Goal: Find specific page/section: Find specific page/section

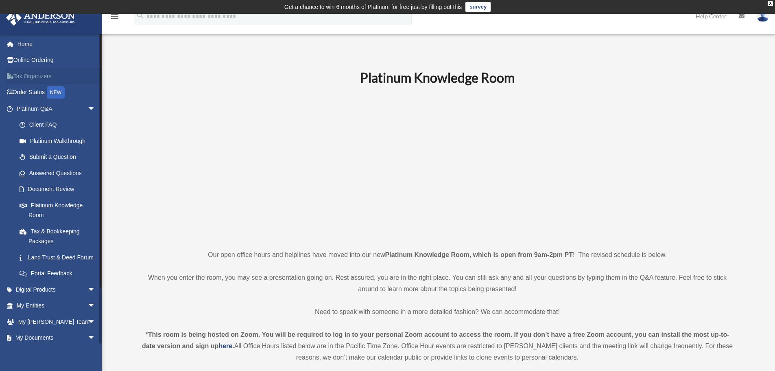
click at [26, 77] on link "Tax Organizers" at bounding box center [57, 76] width 102 height 16
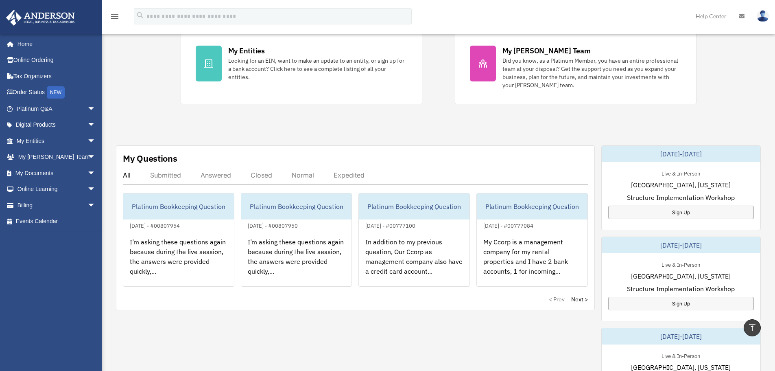
scroll to position [186, 0]
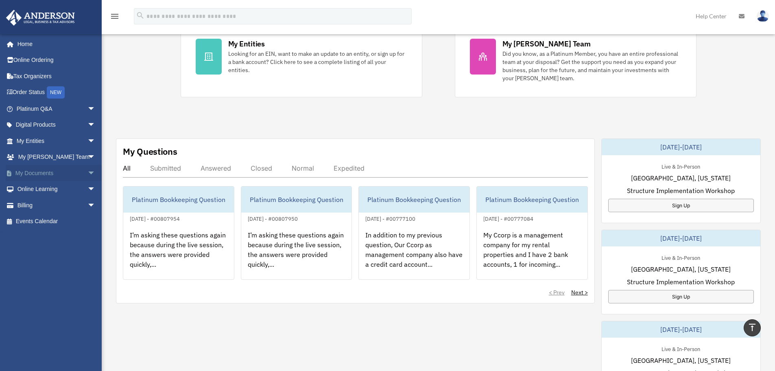
click at [88, 175] on span "arrow_drop_down" at bounding box center [96, 173] width 16 height 17
click at [36, 184] on link "Box" at bounding box center [59, 189] width 96 height 16
click at [36, 186] on link "Box" at bounding box center [59, 189] width 96 height 16
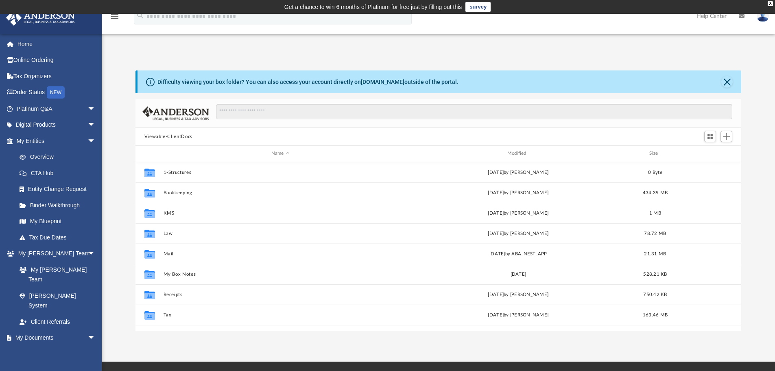
scroll to position [179, 600]
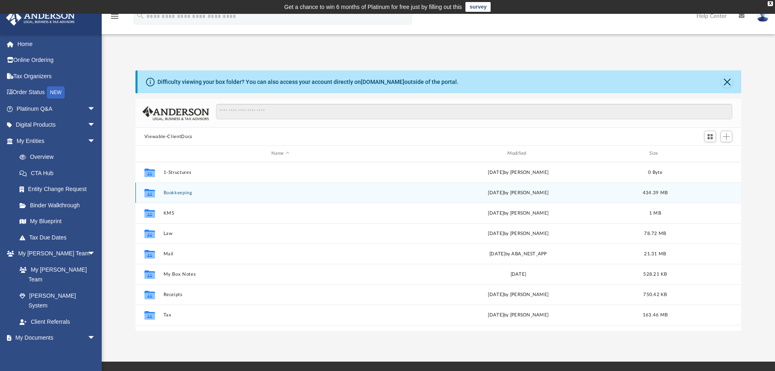
click at [182, 189] on div "Collaborated Folder Bookkeeping [DATE] by [PERSON_NAME] 434.39 MB" at bounding box center [439, 192] width 606 height 20
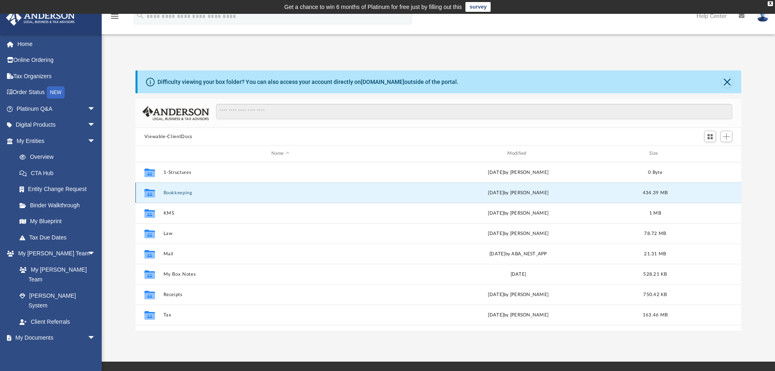
click at [183, 190] on button "Bookkeeping" at bounding box center [280, 192] width 234 height 5
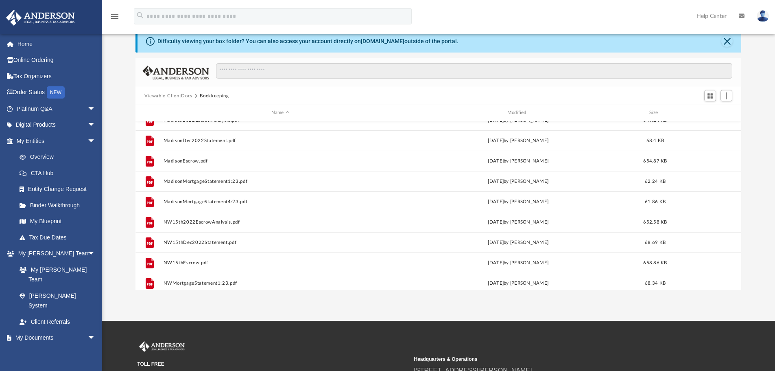
scroll to position [0, 0]
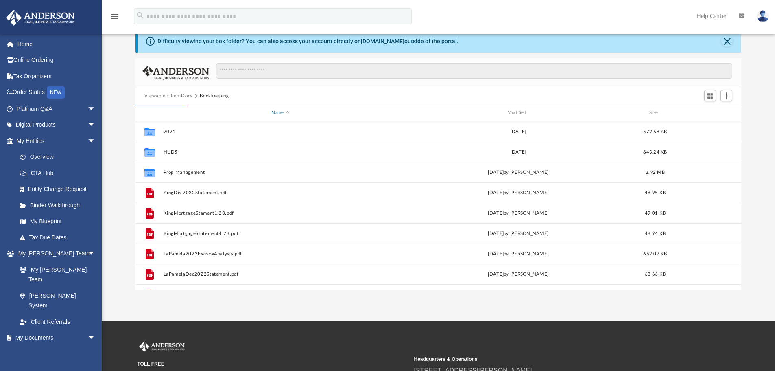
click at [228, 113] on div "Name" at bounding box center [280, 112] width 234 height 7
